Goal: Information Seeking & Learning: Learn about a topic

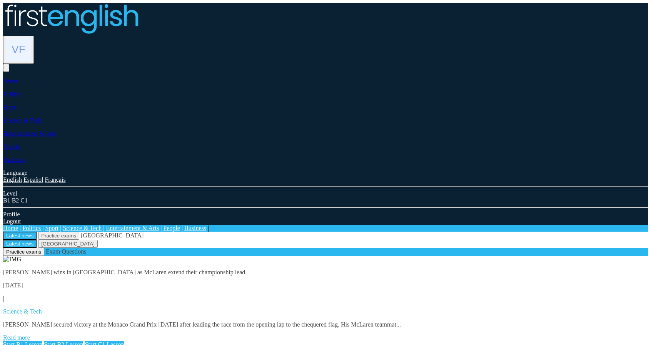
click at [30, 335] on link "Read more" at bounding box center [16, 338] width 27 height 7
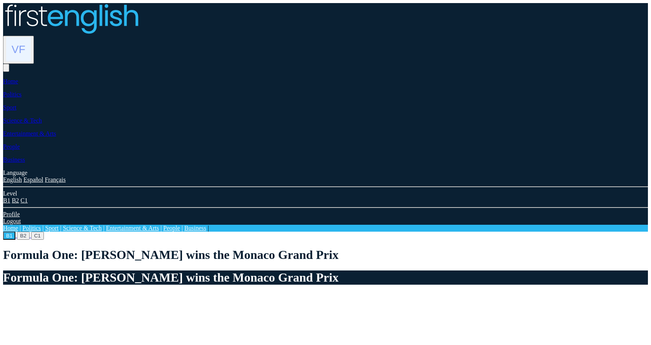
click at [29, 232] on button "B2" at bounding box center [23, 236] width 12 height 8
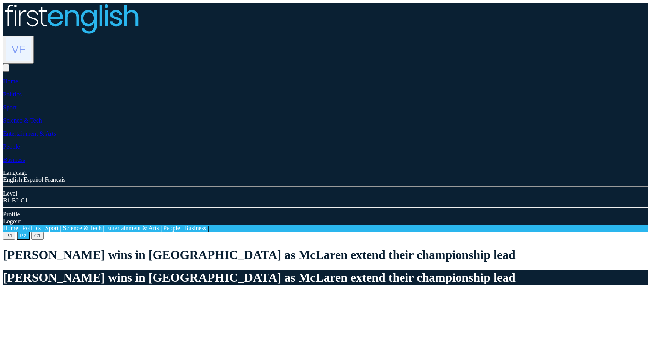
scroll to position [269, 0]
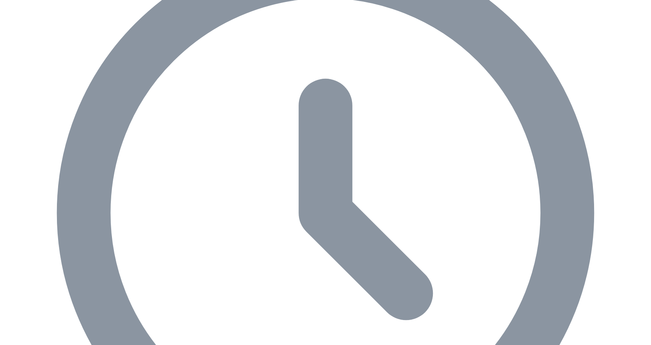
scroll to position [288, 0]
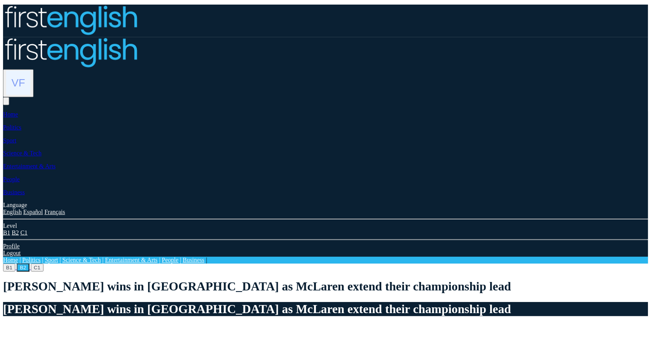
scroll to position [288, 0]
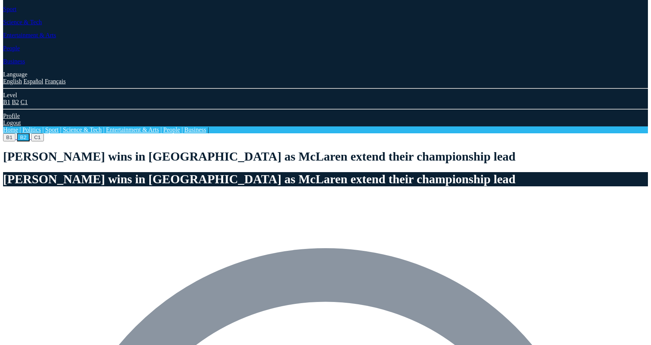
scroll to position [19, 0]
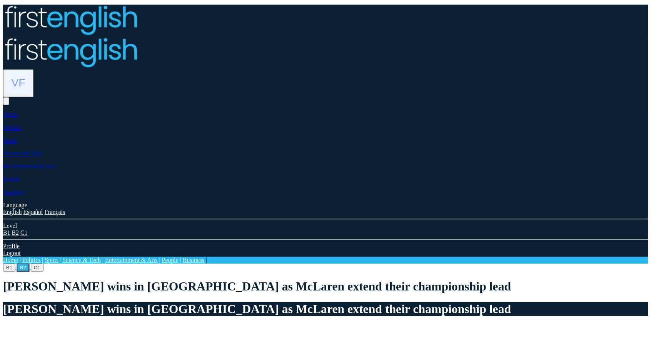
scroll to position [19, 0]
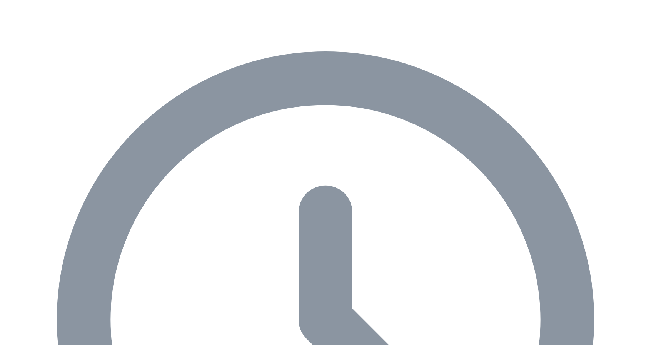
scroll to position [288, 0]
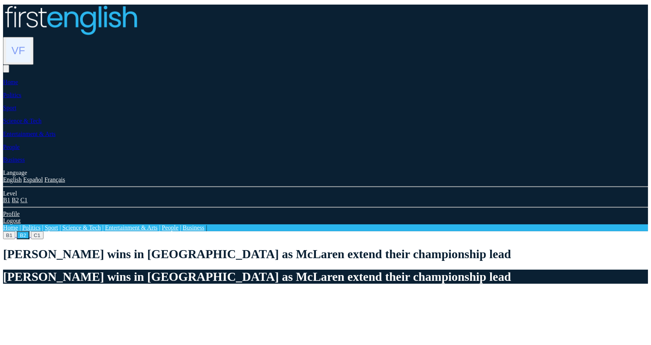
scroll to position [288, 0]
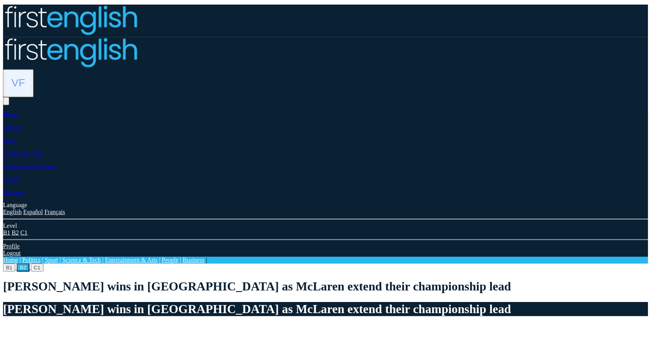
scroll to position [288, 0]
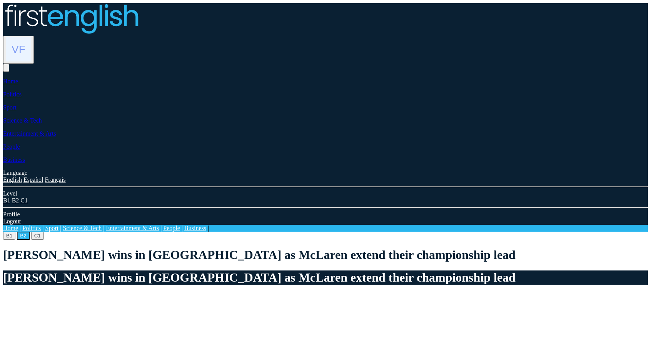
drag, startPoint x: 306, startPoint y: 143, endPoint x: 345, endPoint y: 144, distance: 39.3
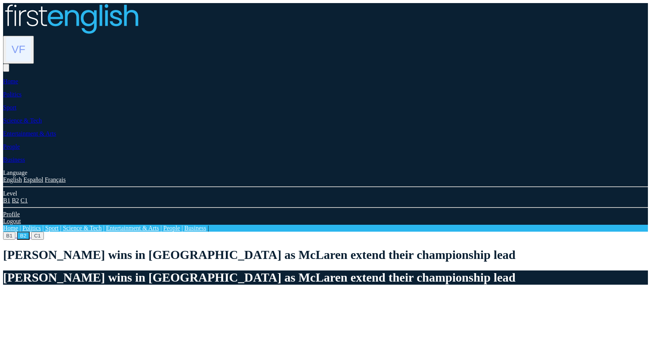
copy h3 "Downloads"
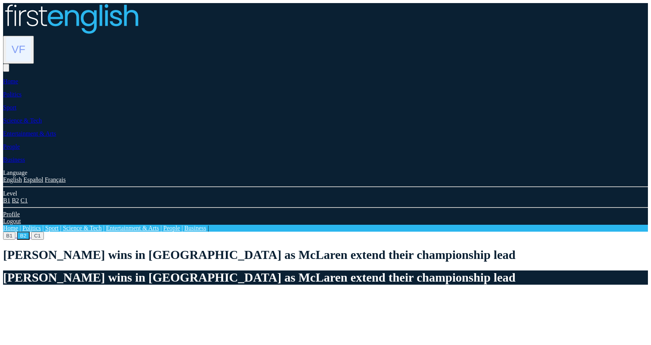
drag, startPoint x: 332, startPoint y: 163, endPoint x: 251, endPoint y: 136, distance: 85.2
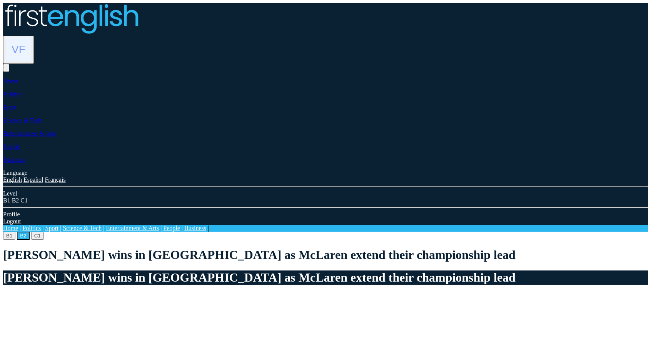
drag, startPoint x: 240, startPoint y: 125, endPoint x: 235, endPoint y: 127, distance: 5.5
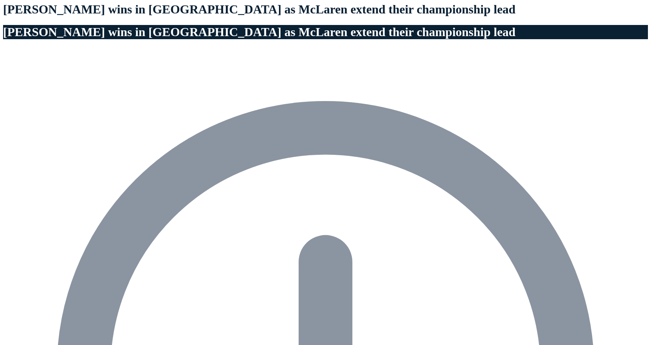
scroll to position [308, 0]
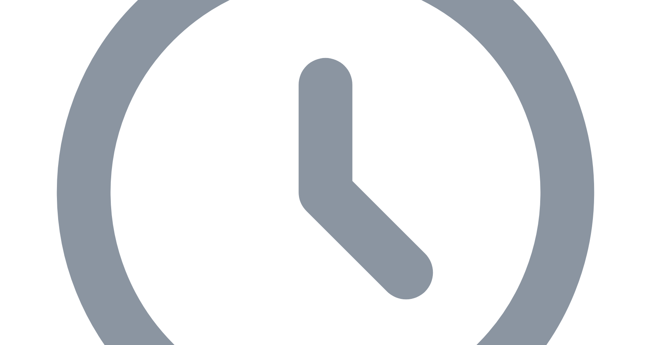
drag, startPoint x: 152, startPoint y: 206, endPoint x: 131, endPoint y: 217, distance: 23.4
click at [152, 146] on div "B1 B2 C1 Norris wins in Monaco as McLaren extend their championship lead Norris…" at bounding box center [325, 218] width 645 height 819
drag, startPoint x: 153, startPoint y: 225, endPoint x: 239, endPoint y: 227, distance: 85.8
click at [237, 146] on div "B1 B2 C1 Norris wins in Monaco as McLaren extend their championship lead Norris…" at bounding box center [325, 218] width 645 height 819
click at [224, 146] on div "B1 B2 C1 Norris wins in Monaco as McLaren extend their championship lead Norris…" at bounding box center [325, 218] width 645 height 819
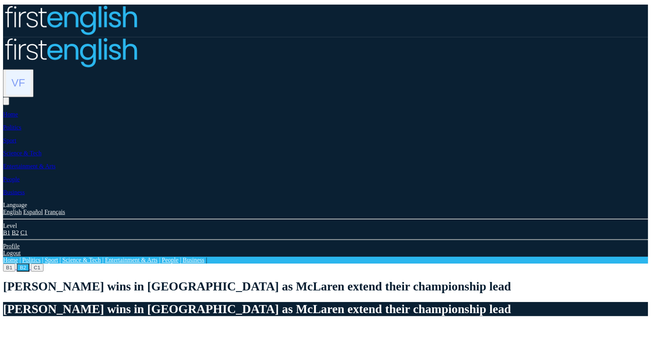
scroll to position [423, 0]
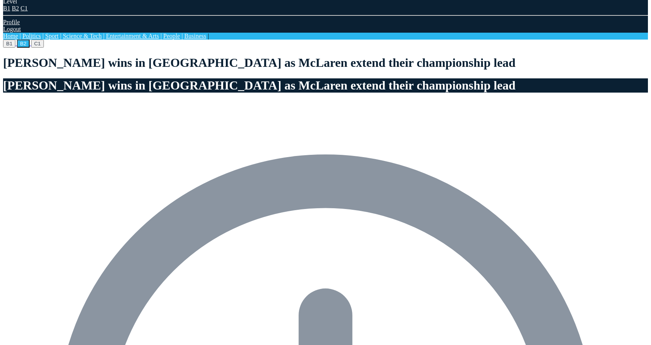
scroll to position [385, 0]
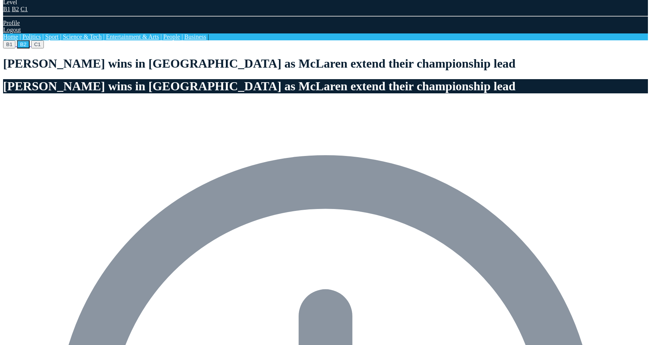
scroll to position [192, 0]
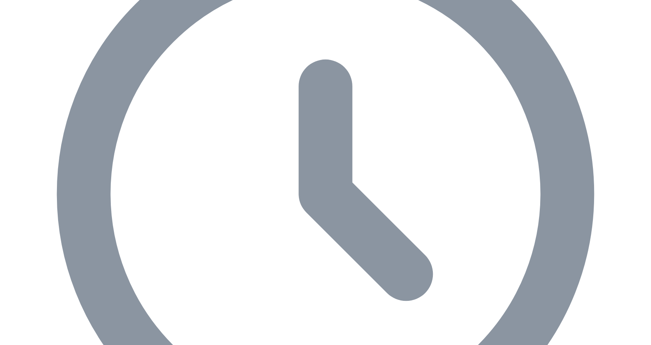
scroll to position [423, 0]
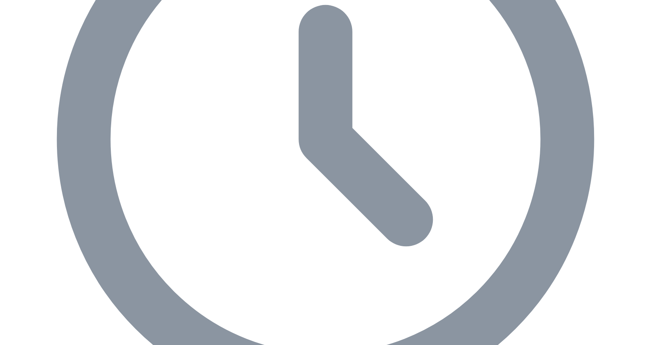
scroll to position [480, 0]
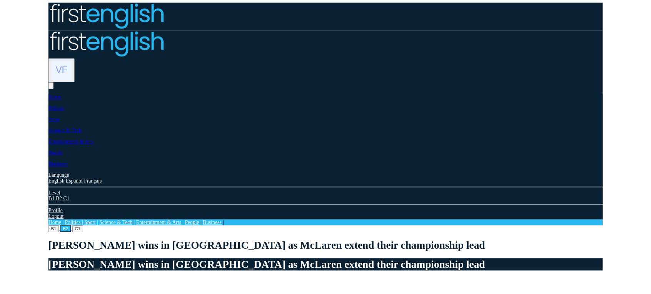
scroll to position [480, 0]
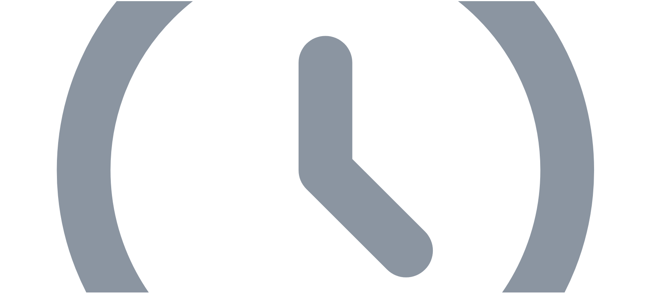
scroll to position [480, 0]
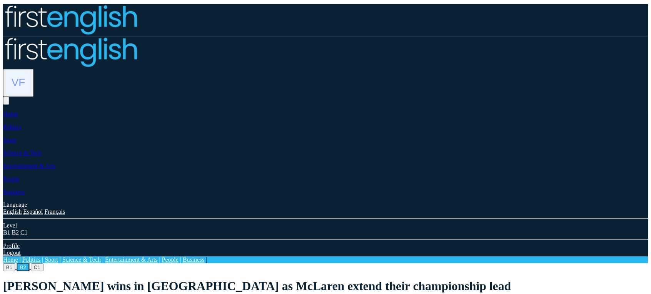
scroll to position [480, 0]
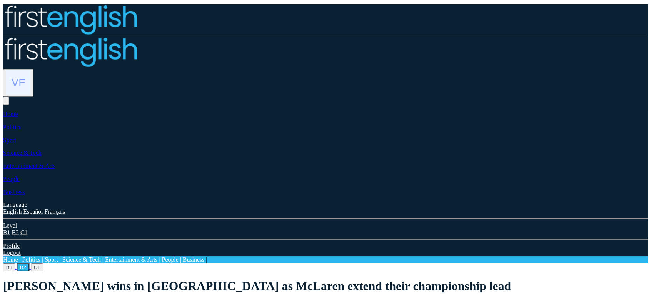
scroll to position [480, 0]
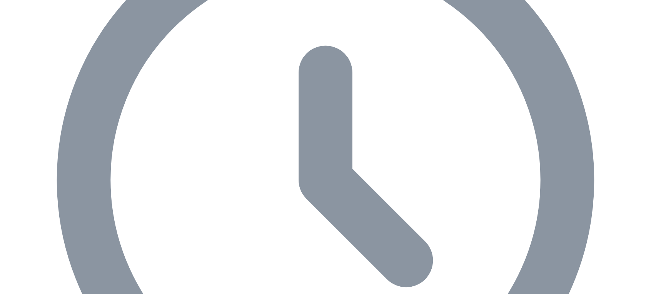
scroll to position [416, 0]
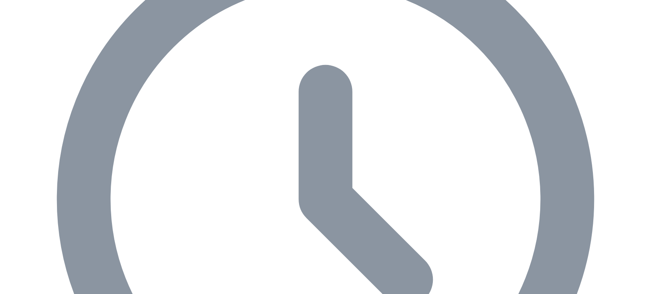
type input "****"
drag, startPoint x: 193, startPoint y: 100, endPoint x: 201, endPoint y: 106, distance: 10.2
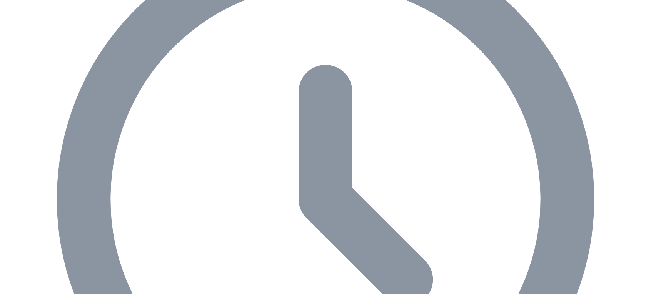
type input "***"
drag, startPoint x: 229, startPoint y: 155, endPoint x: 234, endPoint y: 160, distance: 6.5
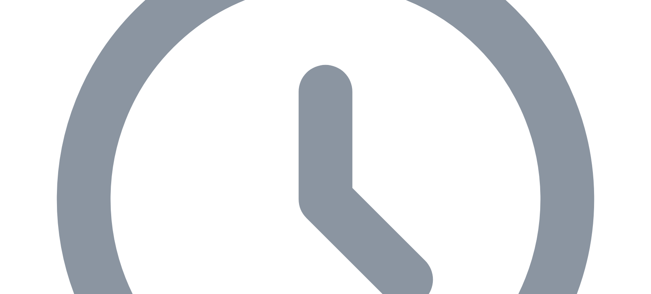
type input "***"
click at [302, 247] on div "B1 B2 C1 Norris wins in Monaco as McLaren extend their championship lead Norris…" at bounding box center [325, 229] width 645 height 827
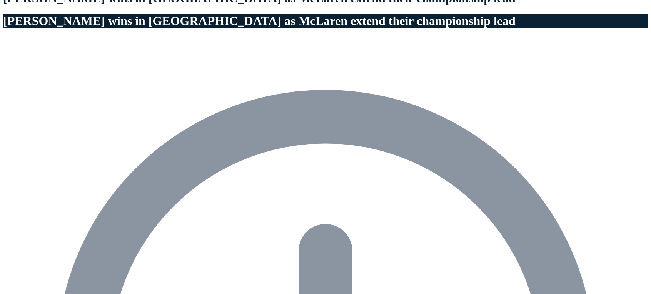
scroll to position [269, 0]
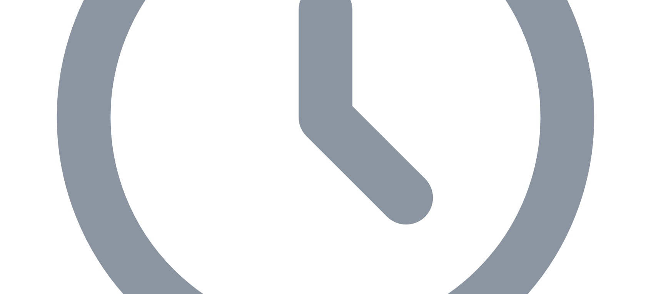
scroll to position [500, 0]
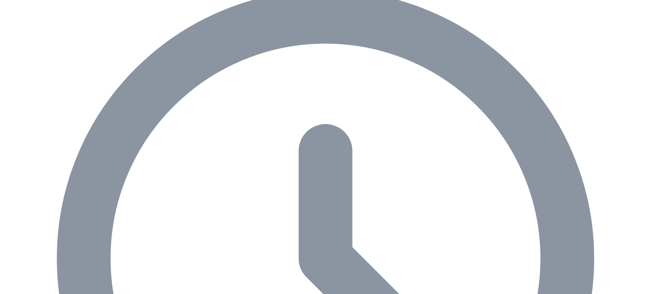
scroll to position [385, 0]
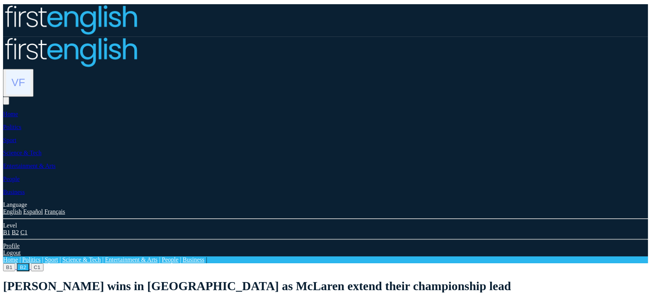
scroll to position [385, 0]
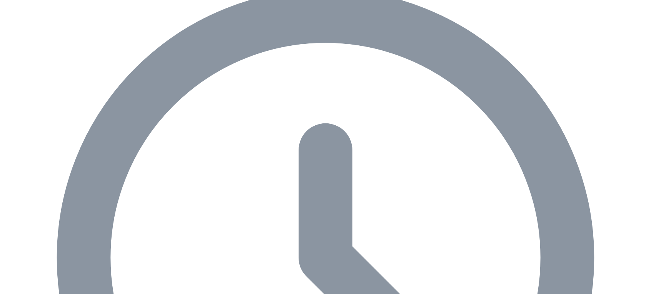
scroll to position [462, 0]
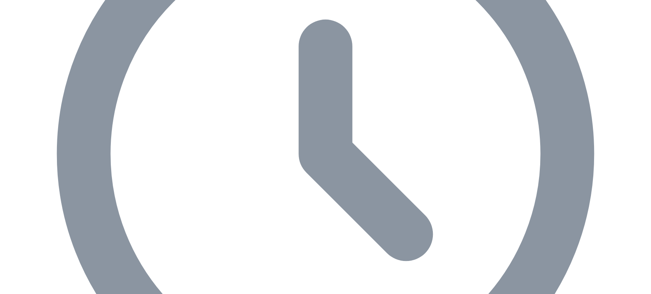
type input "***"
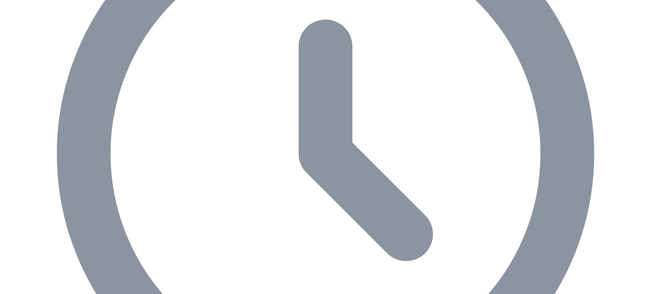
type input "***"
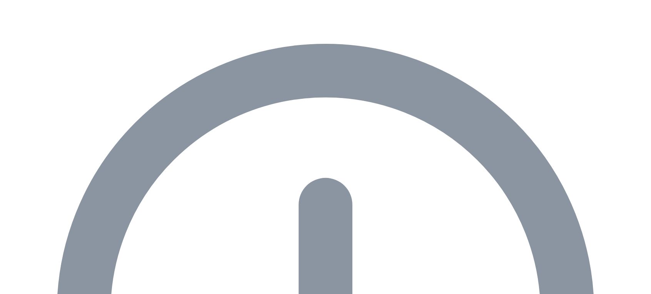
scroll to position [269, 0]
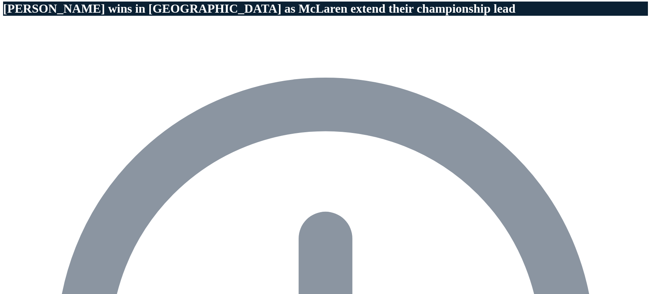
type input "***"
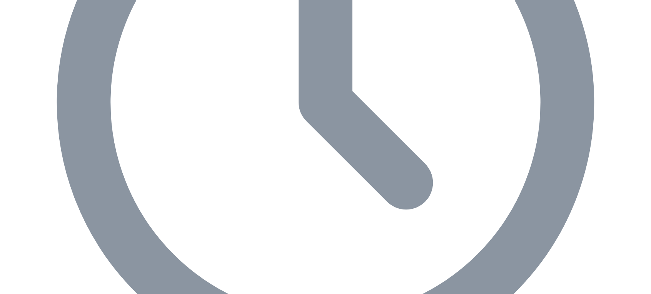
scroll to position [532, 0]
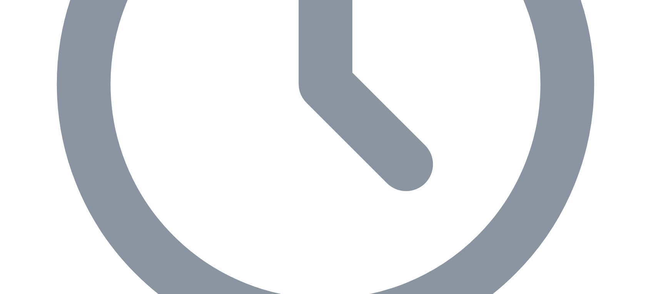
type input "***"
drag, startPoint x: 305, startPoint y: 155, endPoint x: 316, endPoint y: 146, distance: 14.5
click at [307, 152] on div "B1 B2 C1 Norris wins in Monaco as McLaren extend their championship lead Norris…" at bounding box center [325, 113] width 645 height 827
click at [276, 154] on div "B1 B2 C1 Norris wins in Monaco as McLaren extend their championship lead Norris…" at bounding box center [325, 113] width 645 height 827
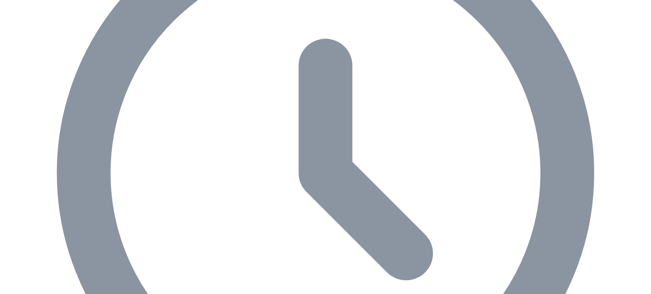
scroll to position [416, 0]
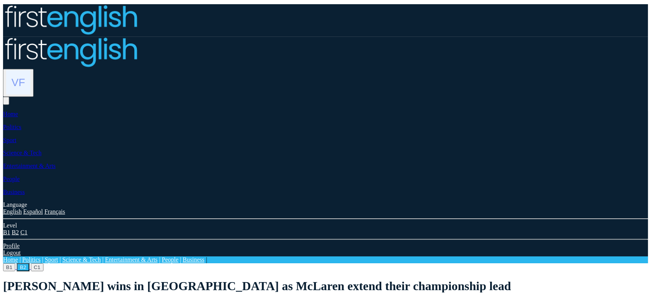
scroll to position [416, 0]
